Goal: Task Accomplishment & Management: Use online tool/utility

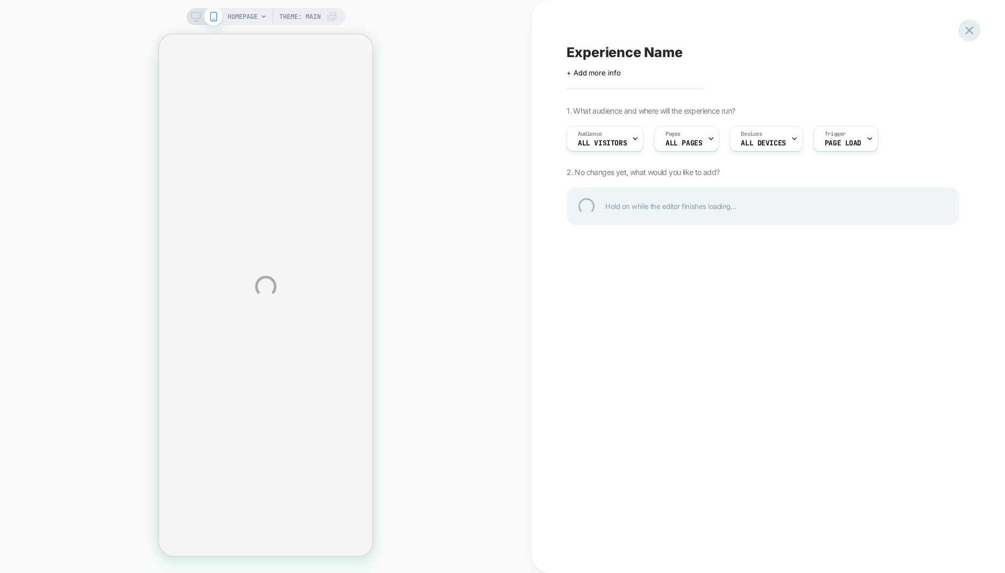
click at [973, 24] on div at bounding box center [970, 30] width 22 height 22
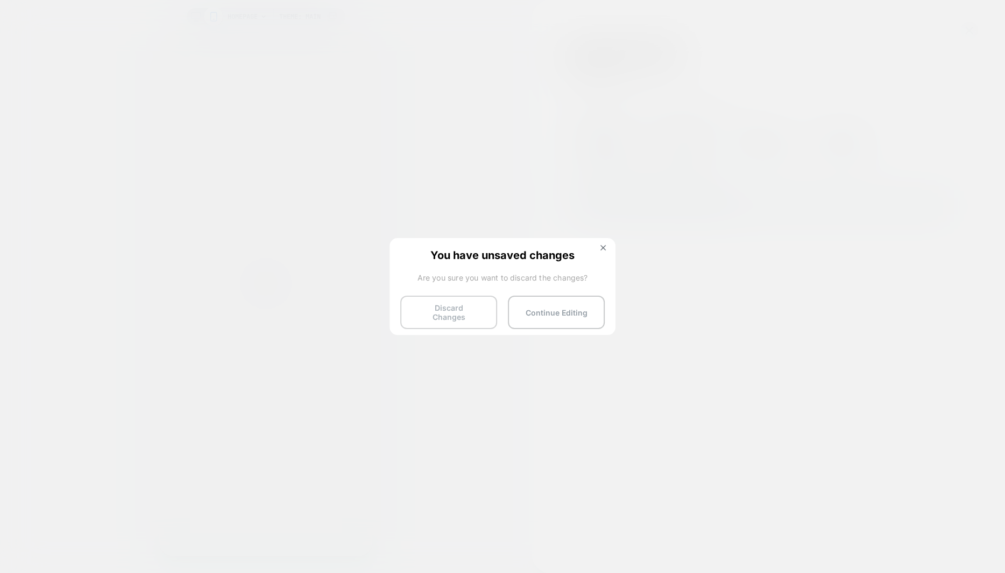
click at [442, 311] on button "Discard Changes" at bounding box center [448, 311] width 97 height 33
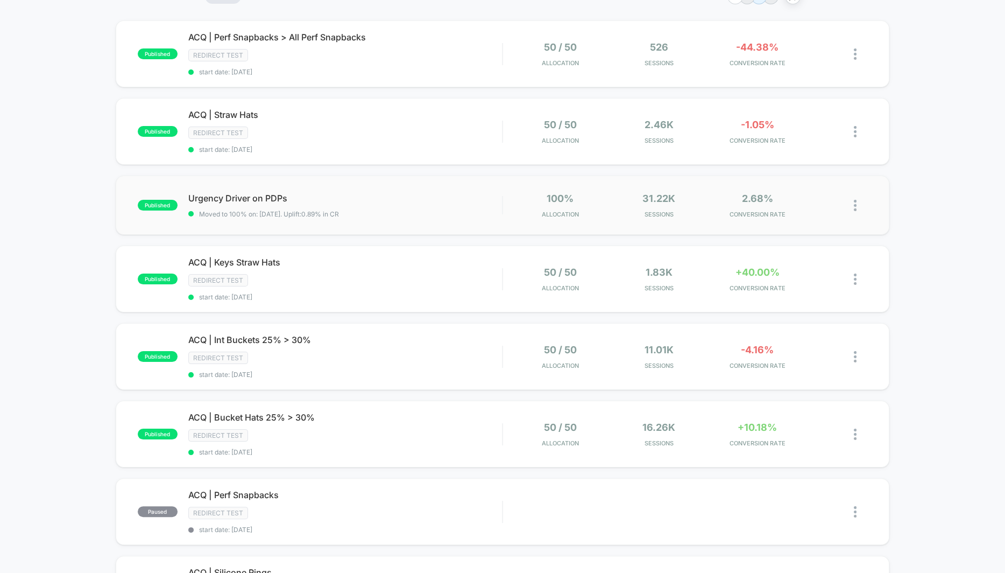
scroll to position [106, 0]
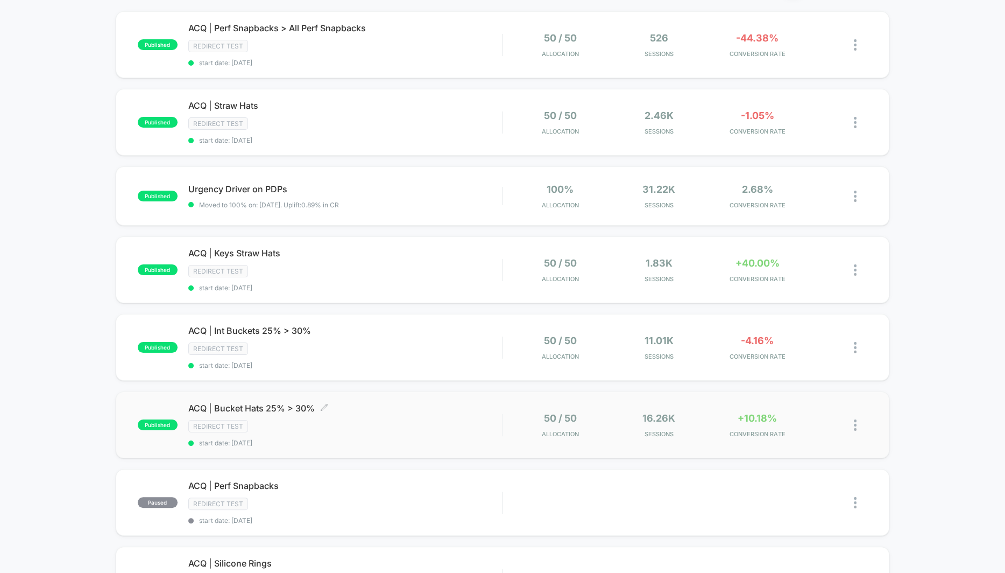
click at [261, 403] on span "ACQ | Bucket Hats 25% > 30% Click to edit experience details" at bounding box center [345, 408] width 314 height 11
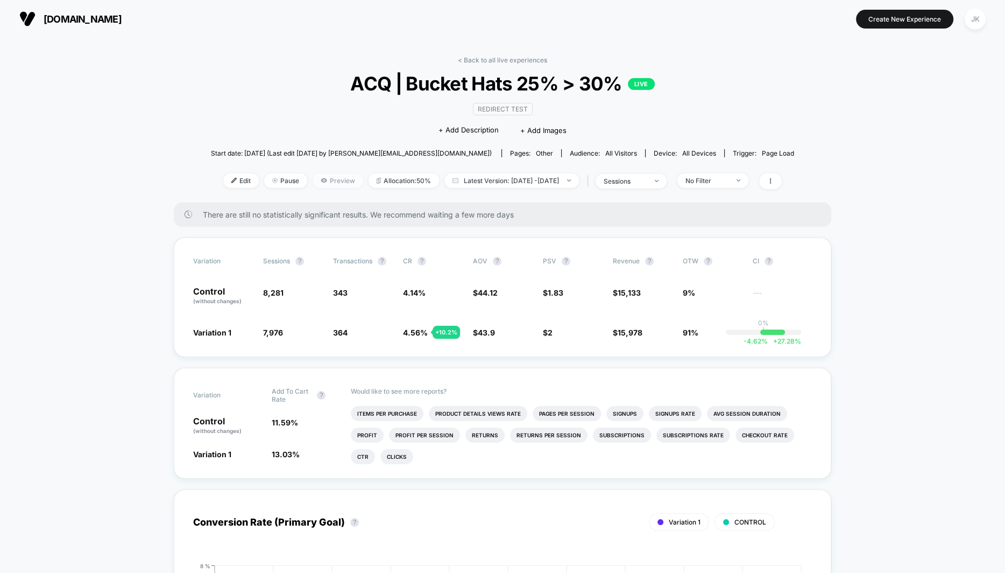
click at [321, 179] on icon at bounding box center [324, 180] width 6 height 4
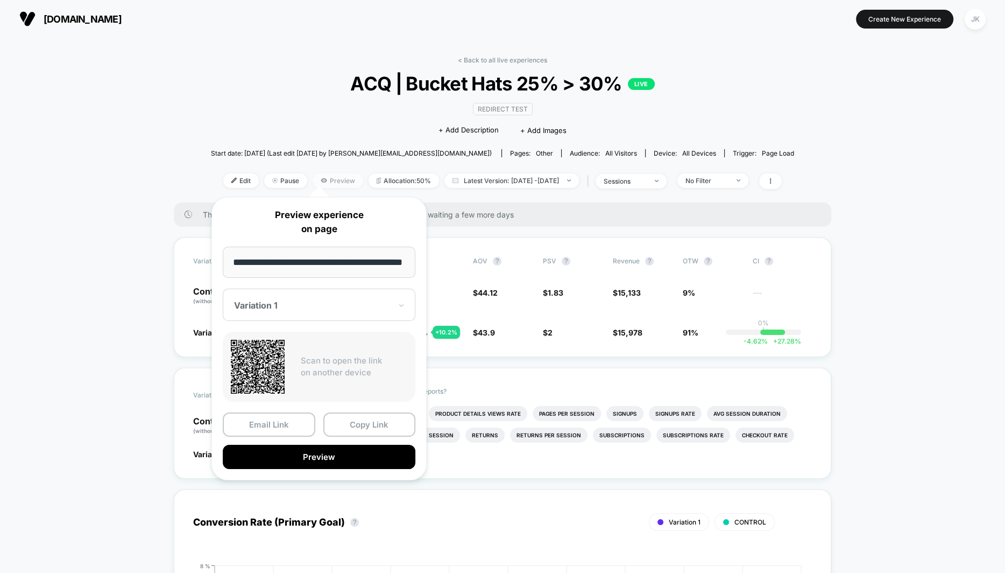
scroll to position [0, 18]
click at [303, 304] on div at bounding box center [312, 305] width 157 height 11
click at [278, 363] on div "CONTROL" at bounding box center [319, 361] width 182 height 19
click at [284, 446] on button "Preview" at bounding box center [319, 457] width 193 height 24
